Goal: Task Accomplishment & Management: Manage account settings

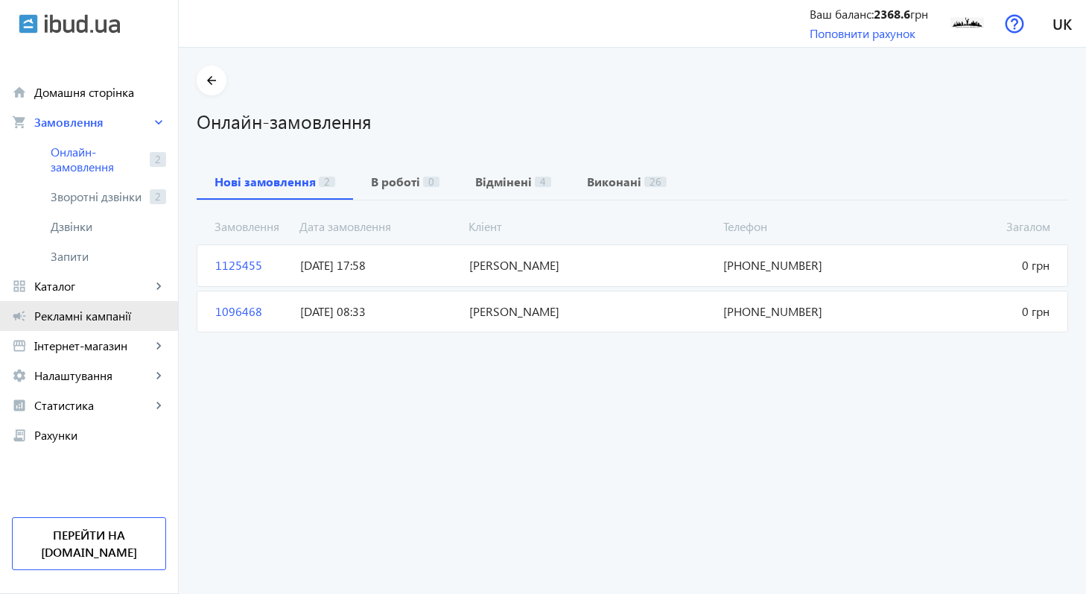
click at [120, 323] on span "Рекламні кампанії" at bounding box center [100, 315] width 132 height 15
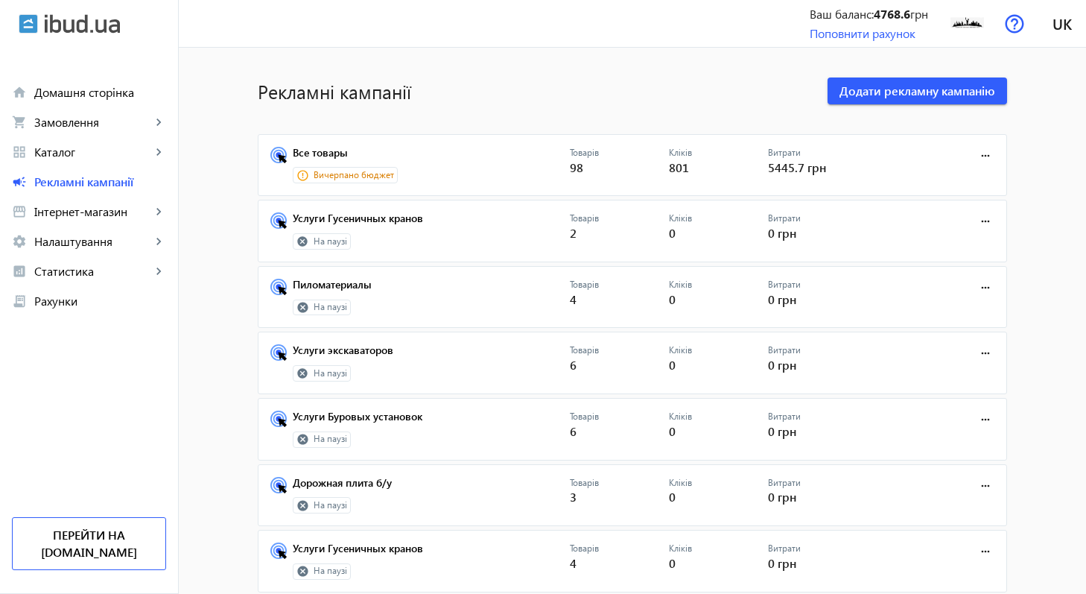
click at [782, 94] on h1 "Рекламні кампанії" at bounding box center [535, 91] width 555 height 26
click at [138, 151] on span "Каталог" at bounding box center [92, 151] width 117 height 15
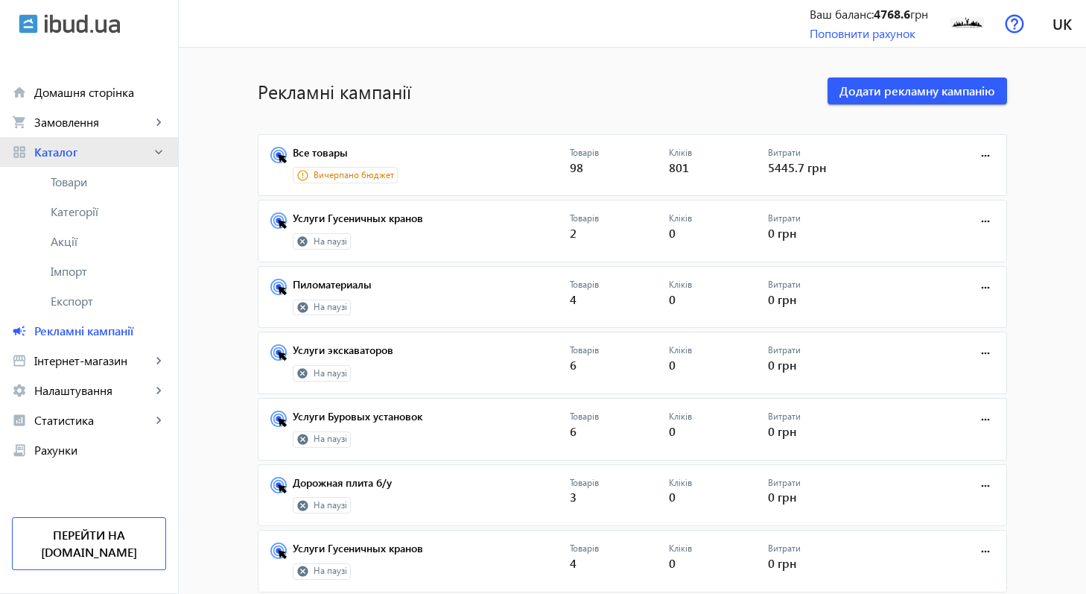
click at [101, 159] on link "grid_view Каталог keyboard_arrow_right" at bounding box center [89, 152] width 178 height 30
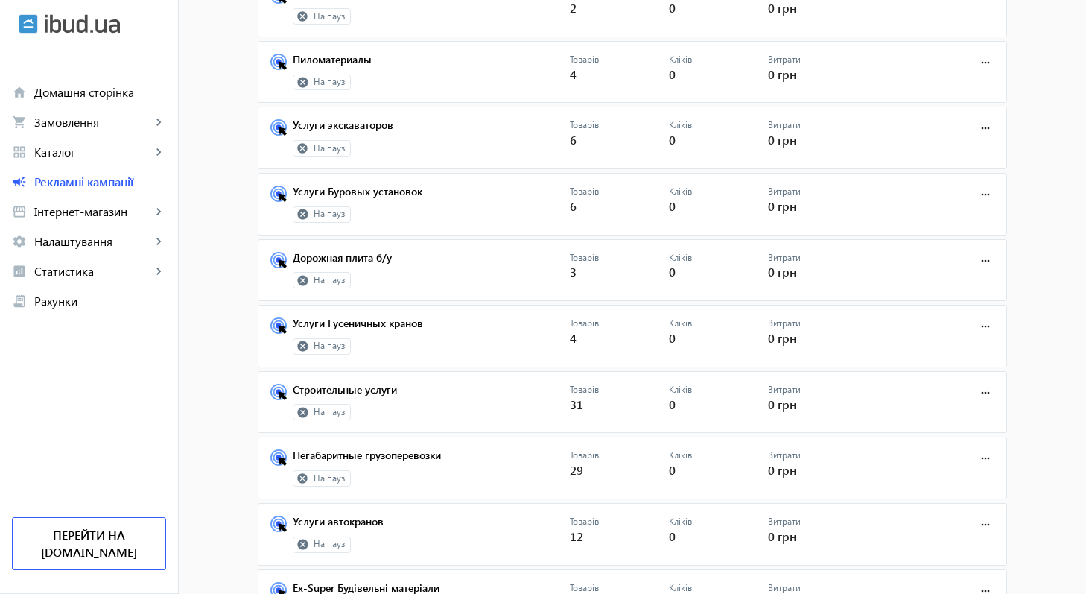
scroll to position [288, 0]
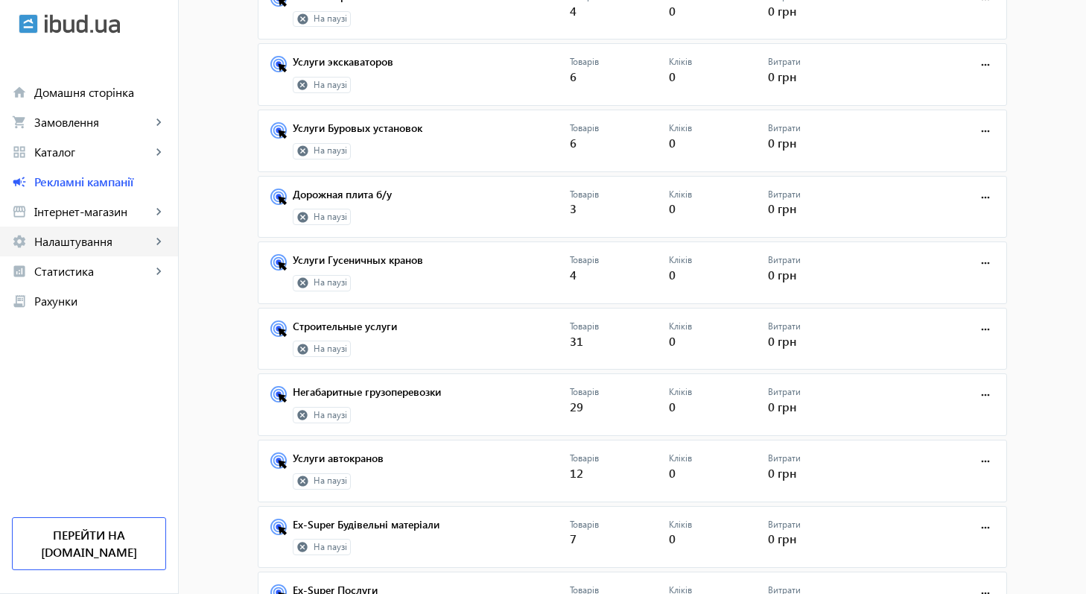
click at [143, 240] on span "Налаштування" at bounding box center [92, 241] width 117 height 15
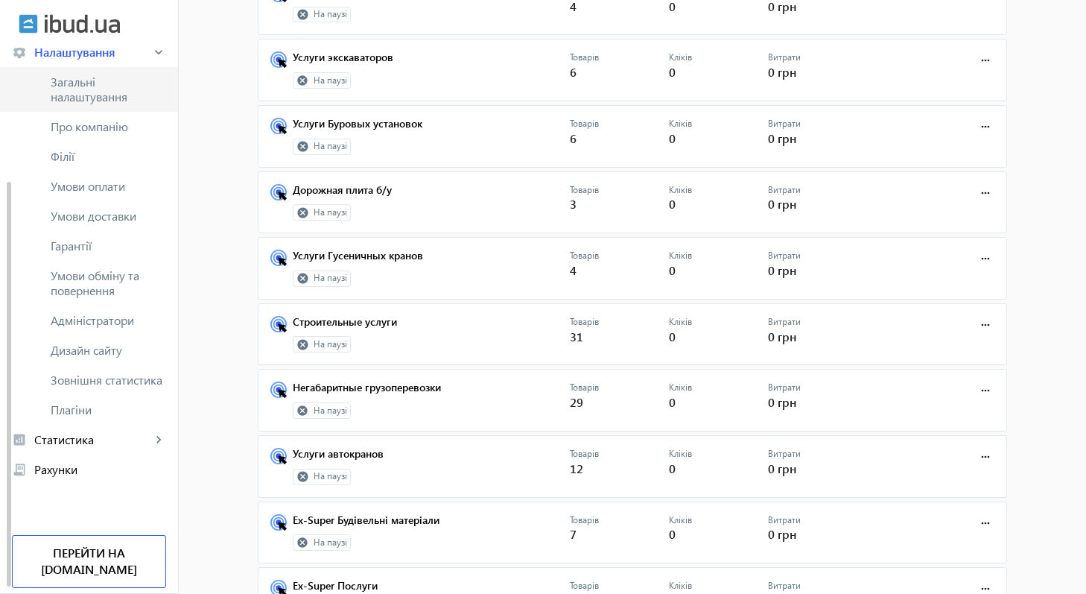
scroll to position [293, 0]
click at [100, 469] on span "Рахунки" at bounding box center [100, 468] width 132 height 15
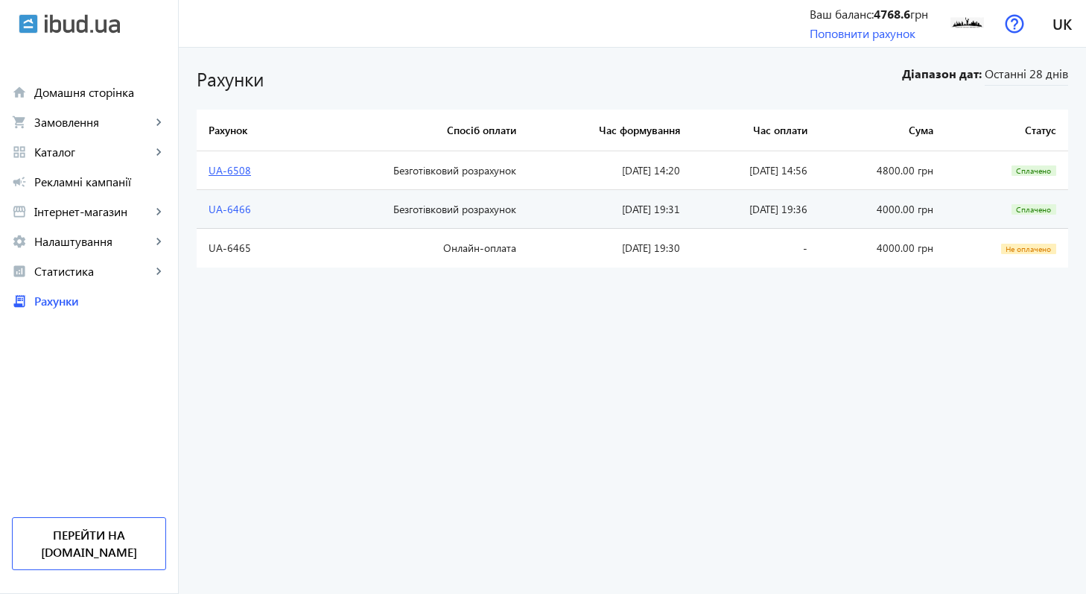
click at [230, 172] on link "UA-6508" at bounding box center [230, 170] width 42 height 14
